Goal: Find specific page/section: Find specific page/section

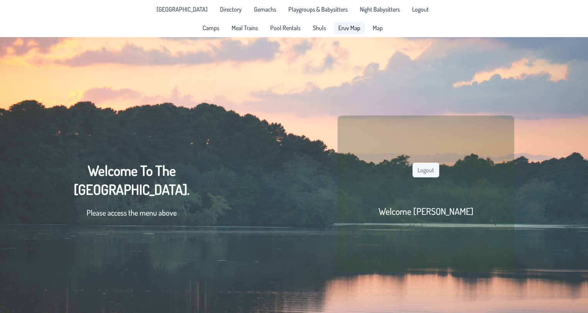
click at [354, 27] on span "Eruv Map" at bounding box center [349, 28] width 22 height 6
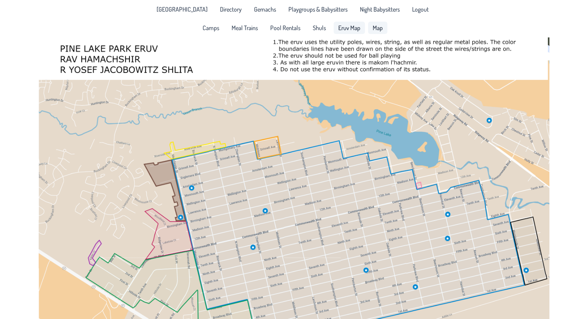
click at [377, 27] on span "Map" at bounding box center [377, 28] width 10 height 6
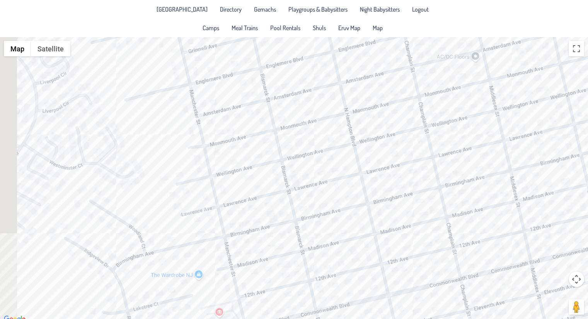
drag, startPoint x: 185, startPoint y: 179, endPoint x: 262, endPoint y: 214, distance: 85.2
click at [262, 214] on div at bounding box center [294, 180] width 588 height 287
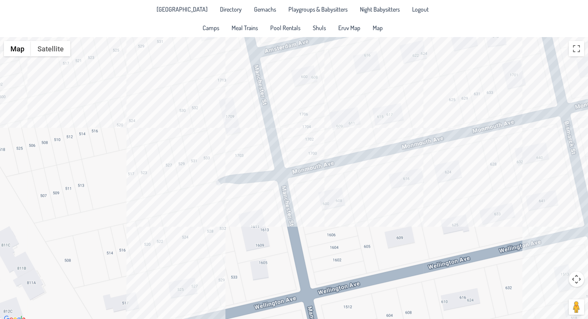
click at [212, 174] on div at bounding box center [294, 180] width 588 height 287
click at [165, 161] on div "[PERSON_NAME] & [PERSON_NAME] [STREET_ADDRESS]" at bounding box center [294, 180] width 588 height 287
click at [182, 221] on div "[PERSON_NAME] & [PERSON_NAME] [STREET_ADDRESS]" at bounding box center [294, 180] width 588 height 287
click at [197, 155] on div "[PERSON_NAME] & [PERSON_NAME] [STREET_ADDRESS]" at bounding box center [294, 180] width 588 height 287
drag, startPoint x: 230, startPoint y: 147, endPoint x: 182, endPoint y: 149, distance: 47.9
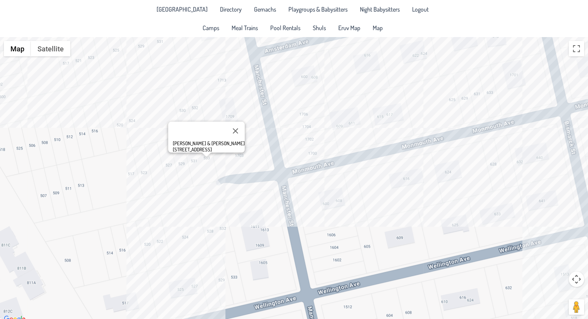
click at [182, 149] on div "[PERSON_NAME] & [PERSON_NAME] [STREET_ADDRESS]" at bounding box center [206, 137] width 76 height 31
click at [222, 11] on span "Directory" at bounding box center [231, 9] width 22 height 6
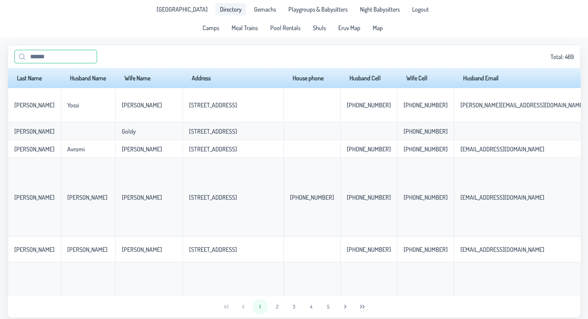
click at [70, 59] on input "text" at bounding box center [55, 57] width 83 height 14
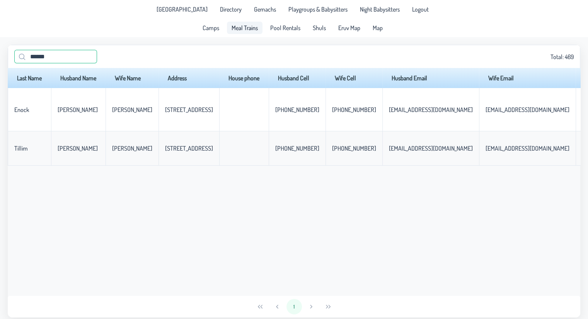
type input "******"
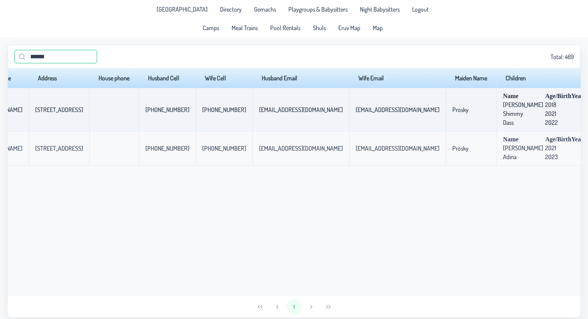
scroll to position [0, 305]
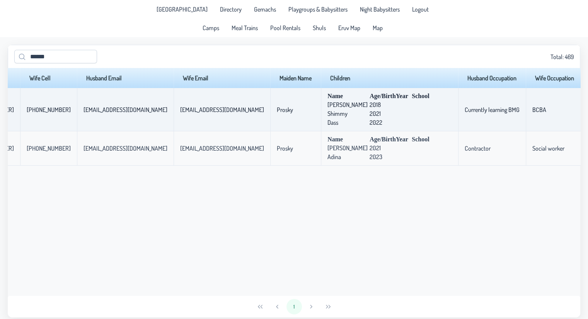
drag, startPoint x: 461, startPoint y: 112, endPoint x: 402, endPoint y: 117, distance: 58.9
click at [458, 117] on td "Currently learning BMG" at bounding box center [492, 109] width 68 height 43
drag, startPoint x: 402, startPoint y: 117, endPoint x: 468, endPoint y: 116, distance: 66.5
click at [468, 116] on tr "[PERSON_NAME] [PERSON_NAME] [STREET_ADDRESS] [PHONE_NUMBER] [PHONE_NUMBER] [EMA…" at bounding box center [168, 109] width 930 height 43
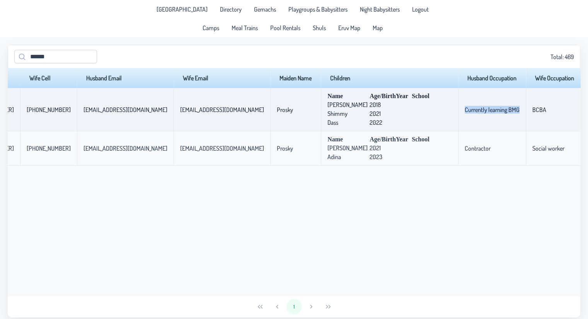
click at [525, 116] on td "BCBA" at bounding box center [554, 109] width 58 height 43
drag, startPoint x: 468, startPoint y: 116, endPoint x: 419, endPoint y: 115, distance: 49.5
click at [419, 115] on tr "[PERSON_NAME] [PERSON_NAME] [STREET_ADDRESS] [PHONE_NUMBER] [PHONE_NUMBER] [EMA…" at bounding box center [168, 109] width 930 height 43
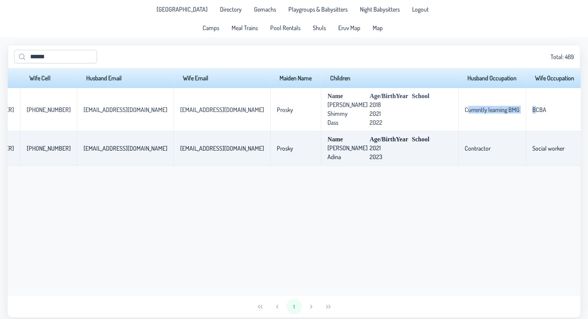
drag, startPoint x: 439, startPoint y: 157, endPoint x: 401, endPoint y: 152, distance: 38.2
click at [458, 152] on td "Contractor" at bounding box center [492, 148] width 68 height 34
drag, startPoint x: 401, startPoint y: 152, endPoint x: 498, endPoint y: 158, distance: 96.8
click at [498, 158] on tr "[PERSON_NAME] [PERSON_NAME] [STREET_ADDRESS] [PHONE_NUMBER] [PHONE_NUMBER] [EMA…" at bounding box center [168, 148] width 930 height 34
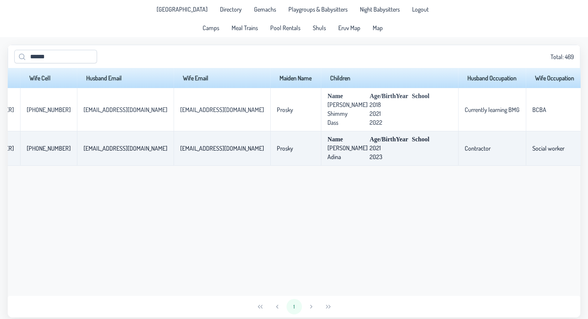
click at [525, 158] on td "Social worker" at bounding box center [554, 148] width 58 height 34
drag, startPoint x: 498, startPoint y: 158, endPoint x: 366, endPoint y: 134, distance: 133.5
click at [366, 134] on tr "[PERSON_NAME] [PERSON_NAME] [STREET_ADDRESS] [PHONE_NUMBER] [PHONE_NUMBER] [EMA…" at bounding box center [168, 148] width 930 height 34
click at [464, 152] on p-celleditor "Contractor" at bounding box center [477, 148] width 26 height 8
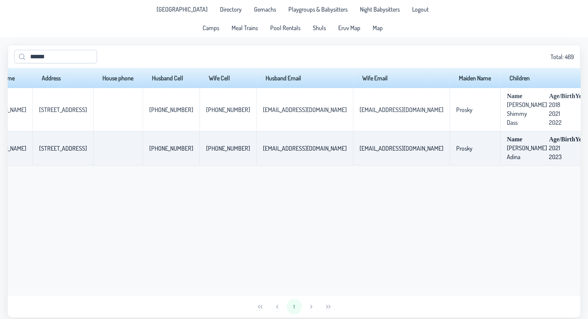
scroll to position [0, 0]
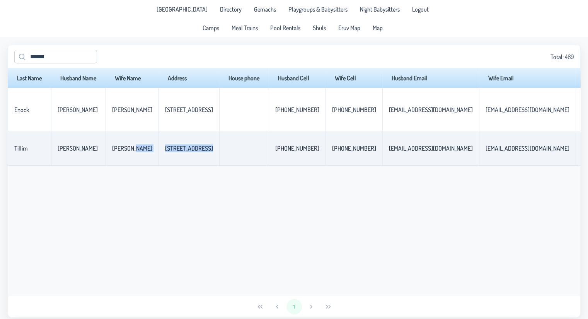
drag, startPoint x: 166, startPoint y: 155, endPoint x: 204, endPoint y: 156, distance: 37.9
click at [204, 156] on tr "[PERSON_NAME] [PERSON_NAME] [STREET_ADDRESS] [PHONE_NUMBER] [PHONE_NUMBER] [EMA…" at bounding box center [473, 148] width 930 height 34
drag, startPoint x: 205, startPoint y: 152, endPoint x: 135, endPoint y: 149, distance: 70.4
click at [135, 149] on tr "[PERSON_NAME] [PERSON_NAME] [STREET_ADDRESS] [PHONE_NUMBER] [PHONE_NUMBER] [EMA…" at bounding box center [473, 148] width 930 height 34
copy tr "[STREET_ADDRESS]"
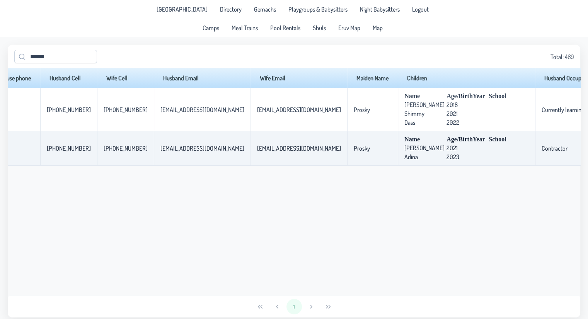
scroll to position [0, 305]
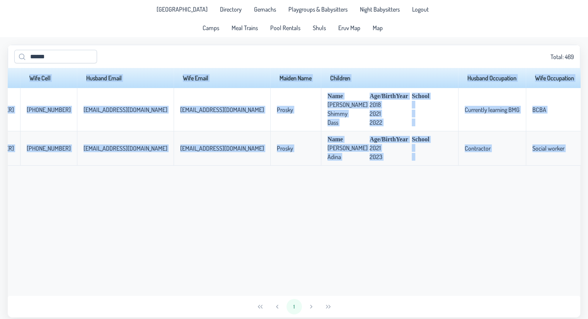
drag, startPoint x: 496, startPoint y: 155, endPoint x: 351, endPoint y: 169, distance: 145.5
click at [351, 169] on div "Last Name Husband Name Wife Name Address House phone Husband Cell Wife Cell Hus…" at bounding box center [294, 182] width 572 height 228
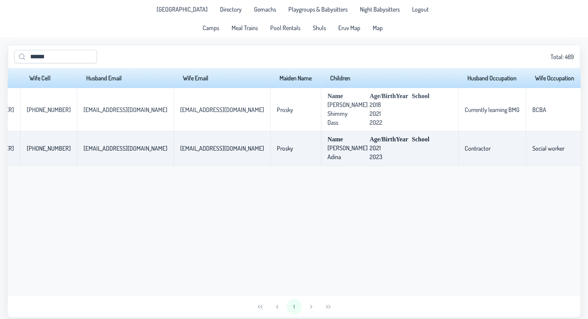
click at [525, 161] on td "Social worker" at bounding box center [554, 148] width 58 height 34
click at [376, 25] on span "Map" at bounding box center [377, 28] width 10 height 6
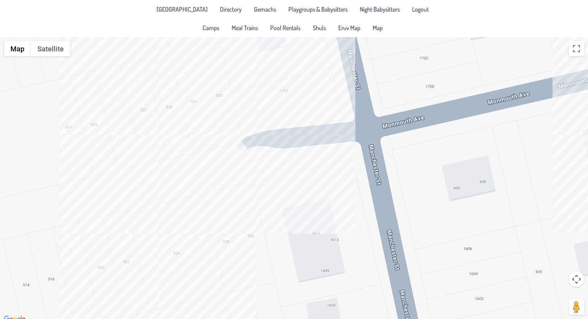
drag, startPoint x: 249, startPoint y: 105, endPoint x: 274, endPoint y: 188, distance: 86.5
click at [274, 188] on div at bounding box center [294, 180] width 588 height 287
click at [240, 115] on div at bounding box center [294, 180] width 588 height 287
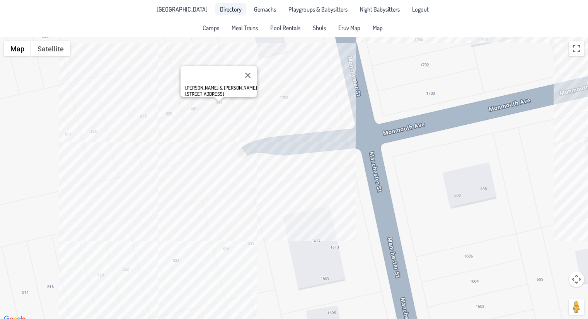
click at [225, 15] on link "Directory" at bounding box center [230, 9] width 31 height 12
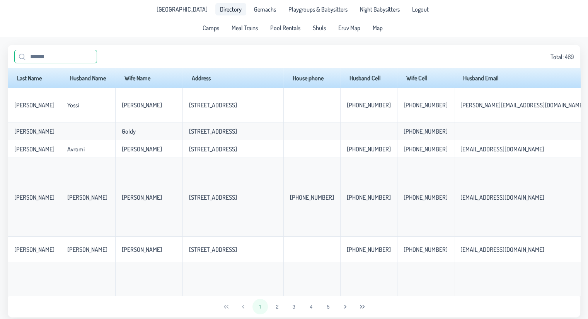
click at [52, 59] on input "text" at bounding box center [55, 57] width 83 height 14
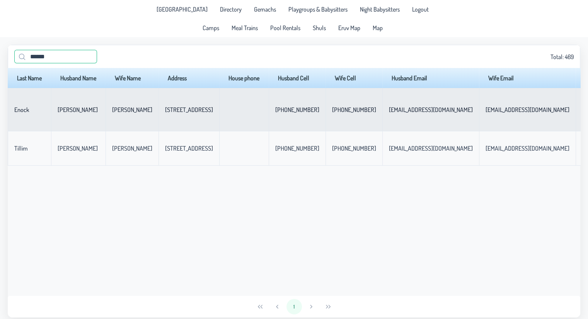
type input "******"
drag, startPoint x: 194, startPoint y: 112, endPoint x: 155, endPoint y: 116, distance: 39.6
click at [158, 116] on td "[STREET_ADDRESS]" at bounding box center [188, 109] width 61 height 43
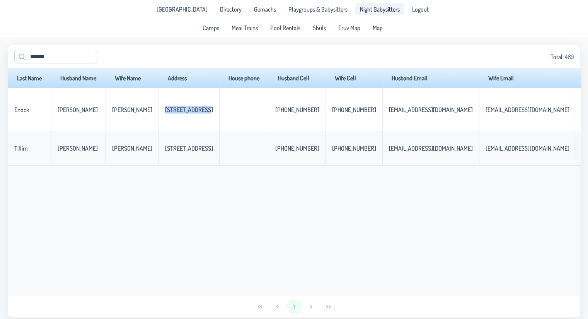
copy p-celleditor "[STREET_ADDRESS]"
